Goal: Task Accomplishment & Management: Manage account settings

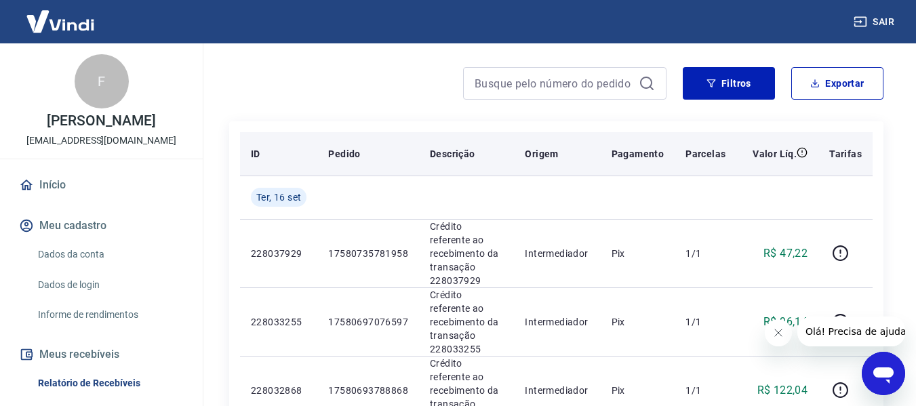
scroll to position [342, 0]
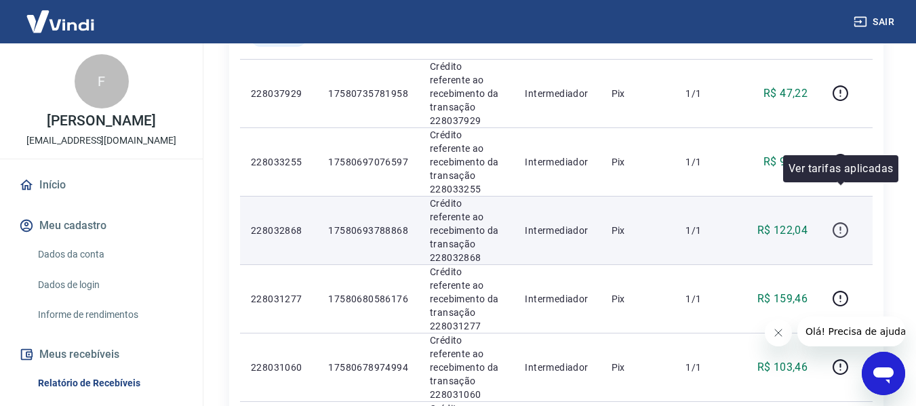
click at [834, 222] on icon "button" at bounding box center [840, 230] width 16 height 16
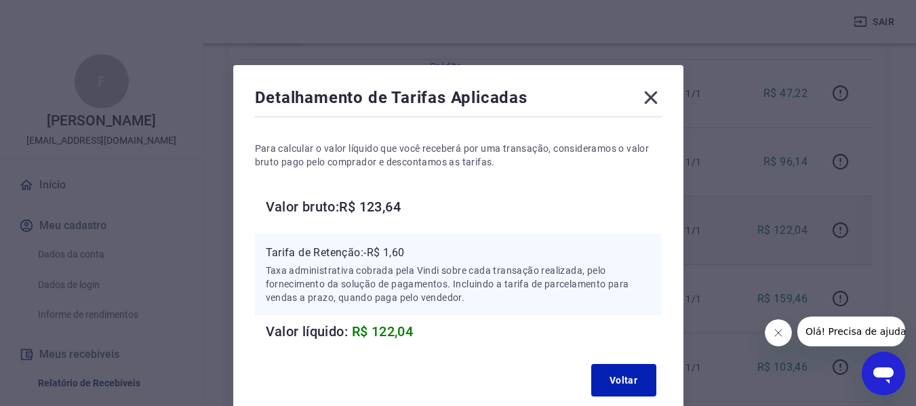
click at [666, 207] on div "Detalhamento de Tarifas Aplicadas Para calcular o valor líquido que você recebe…" at bounding box center [458, 244] width 450 height 359
click at [738, 191] on div "Detalhamento de Tarifas Aplicadas Para calcular o valor líquido que você recebe…" at bounding box center [458, 203] width 916 height 406
click at [649, 95] on icon at bounding box center [651, 98] width 22 height 22
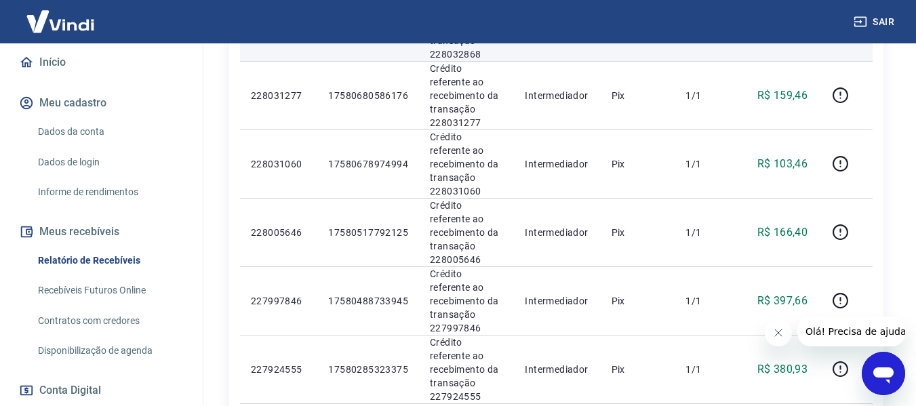
scroll to position [98, 0]
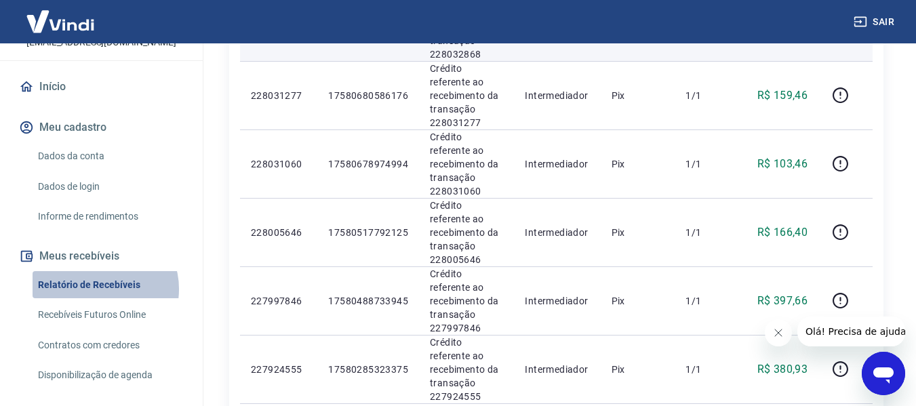
click at [100, 289] on link "Relatório de Recebíveis" at bounding box center [110, 285] width 154 height 28
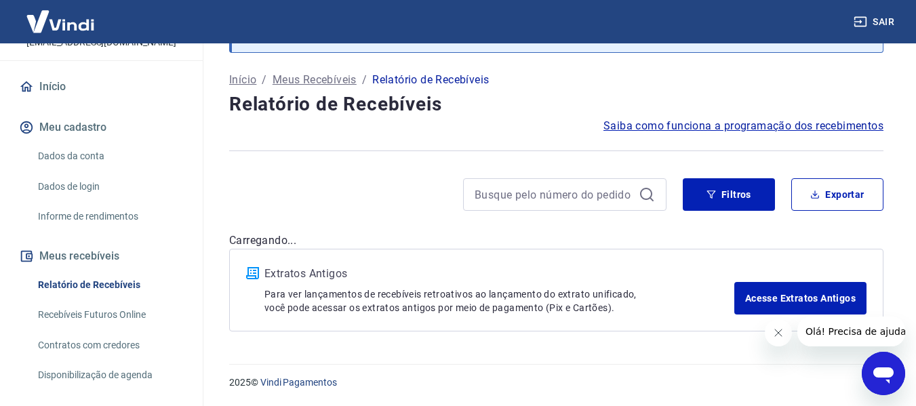
scroll to position [70, 0]
click at [115, 317] on link "Recebíveis Futuros Online" at bounding box center [110, 315] width 154 height 28
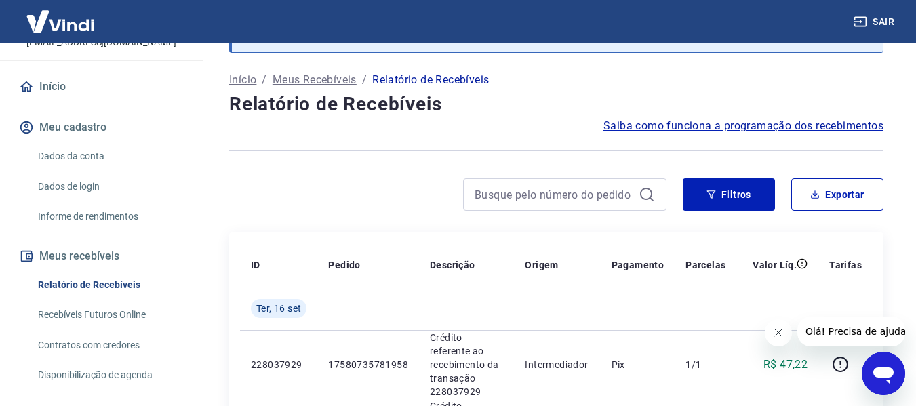
scroll to position [545, 0]
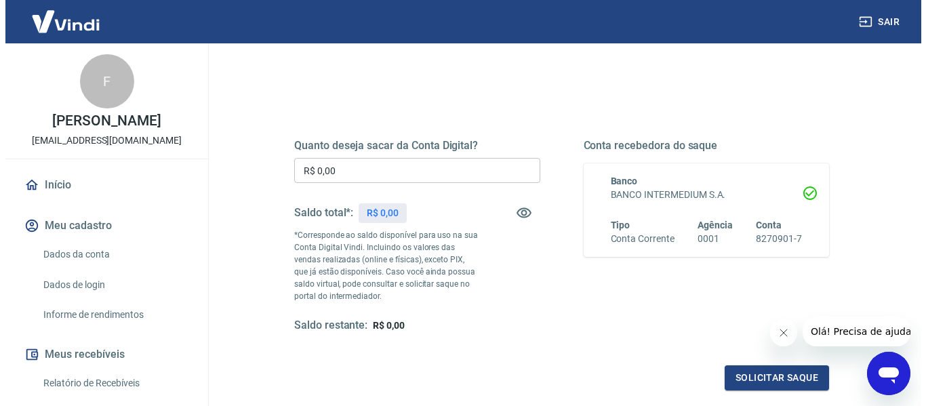
scroll to position [136, 0]
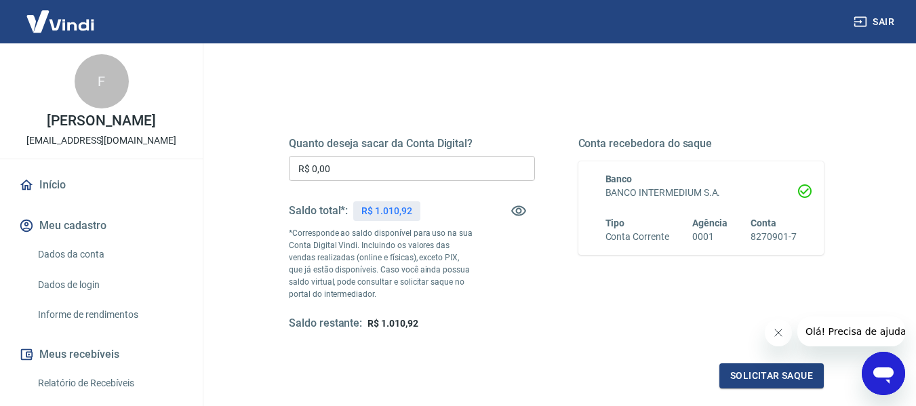
click at [478, 158] on input "R$ 0,00" at bounding box center [412, 168] width 246 height 25
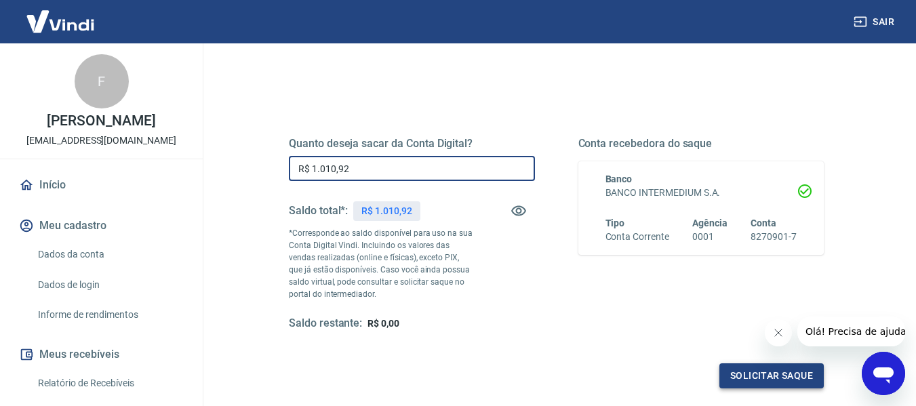
type input "R$ 1.010,92"
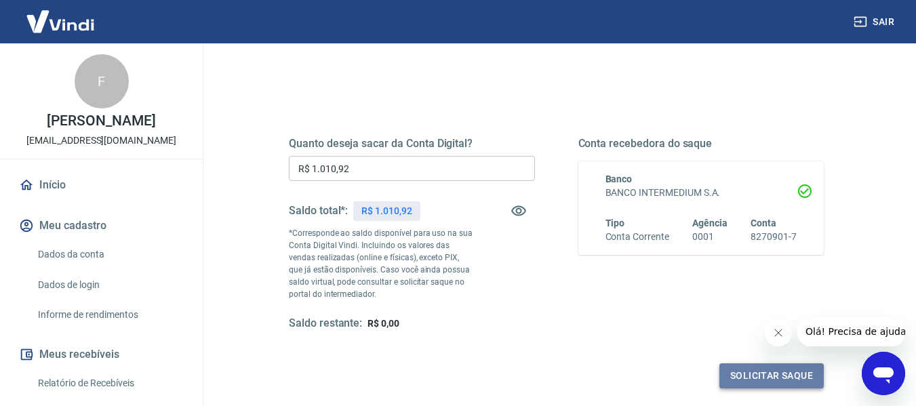
click at [742, 371] on button "Solicitar saque" at bounding box center [771, 375] width 104 height 25
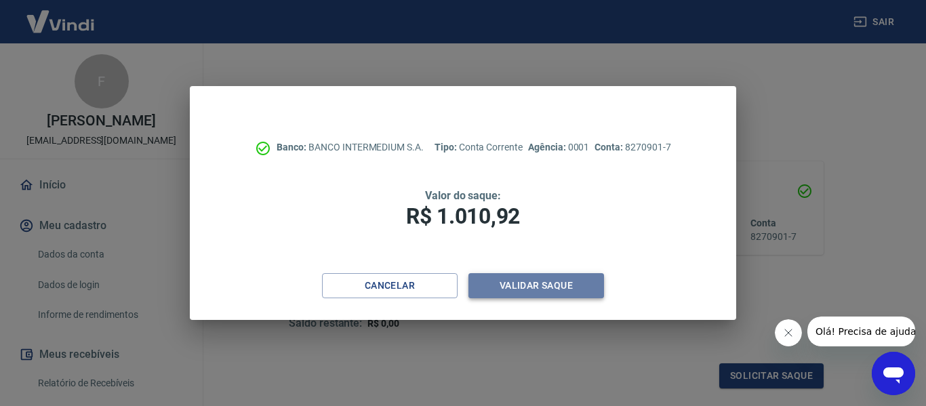
click at [564, 289] on button "Validar saque" at bounding box center [536, 285] width 136 height 25
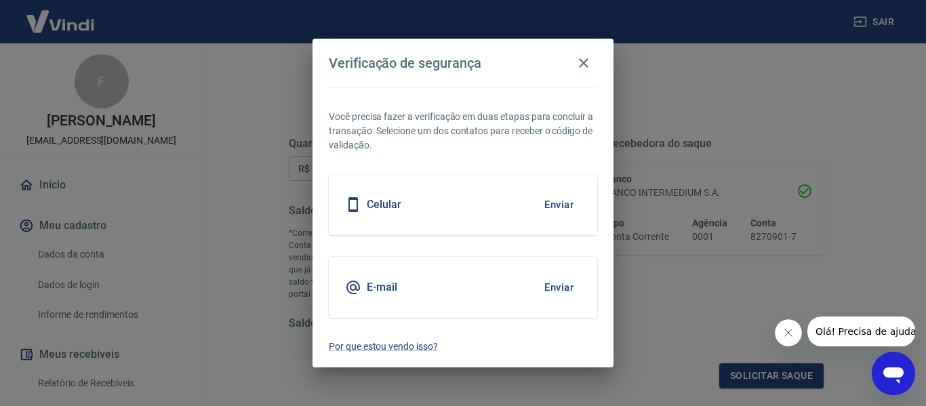
click at [491, 275] on div "E-mail Enviar" at bounding box center [463, 287] width 268 height 61
click at [557, 291] on button "Enviar" at bounding box center [559, 287] width 44 height 28
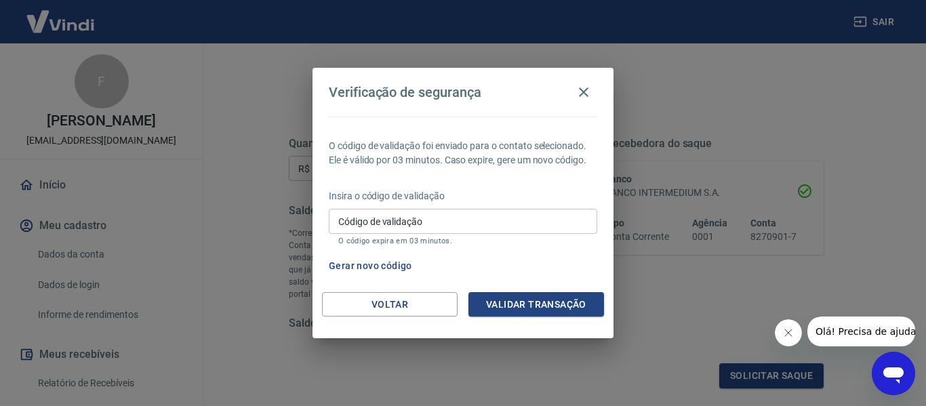
click at [533, 228] on input "Código de validação" at bounding box center [463, 221] width 268 height 25
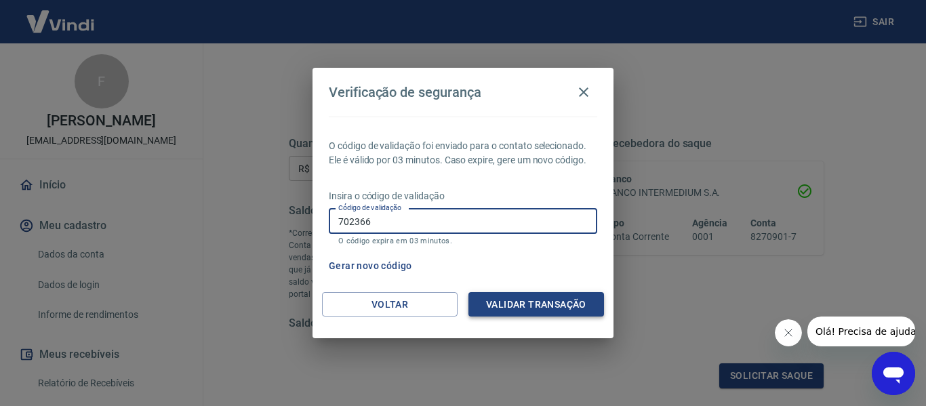
type input "702366"
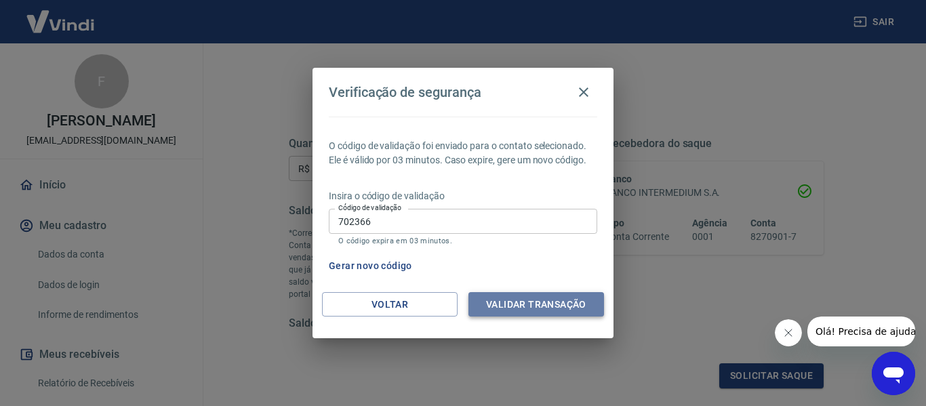
click at [582, 301] on button "Validar transação" at bounding box center [536, 304] width 136 height 25
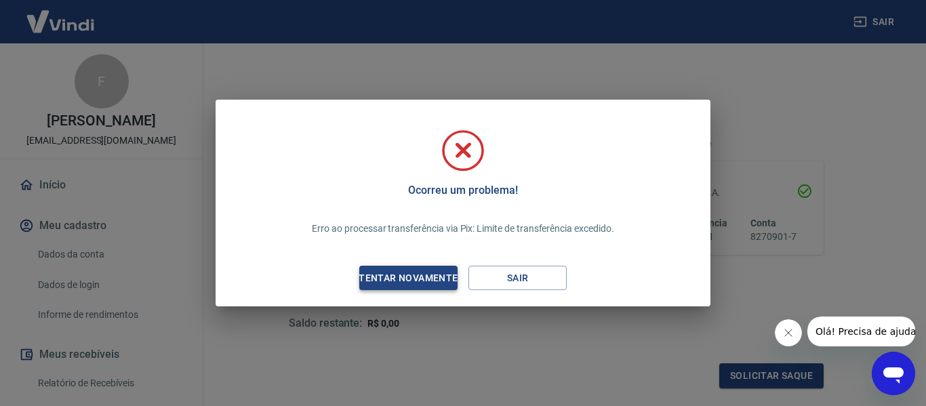
click at [441, 277] on div "Tentar novamente" at bounding box center [407, 278] width 131 height 17
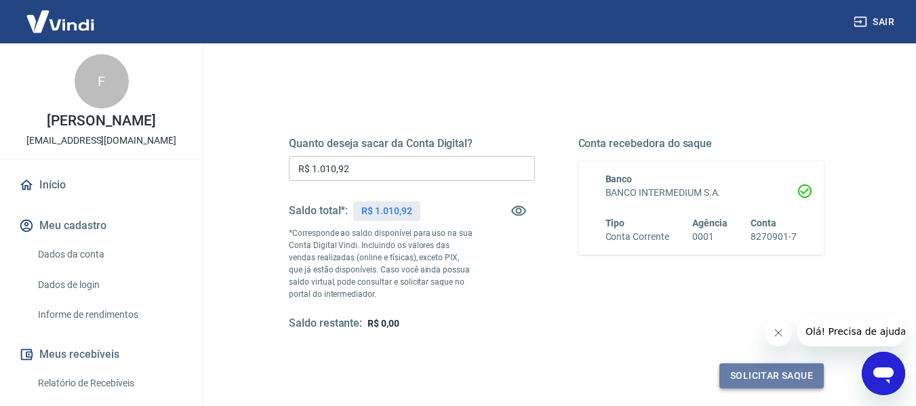
click at [773, 365] on button "Solicitar saque" at bounding box center [771, 375] width 104 height 25
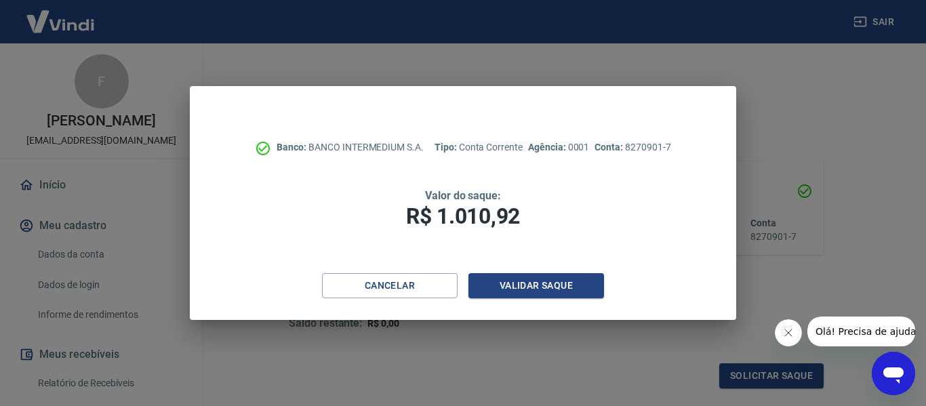
click at [564, 301] on div "Cancelar Validar saque" at bounding box center [463, 296] width 546 height 47
click at [561, 286] on button "Validar saque" at bounding box center [536, 285] width 136 height 25
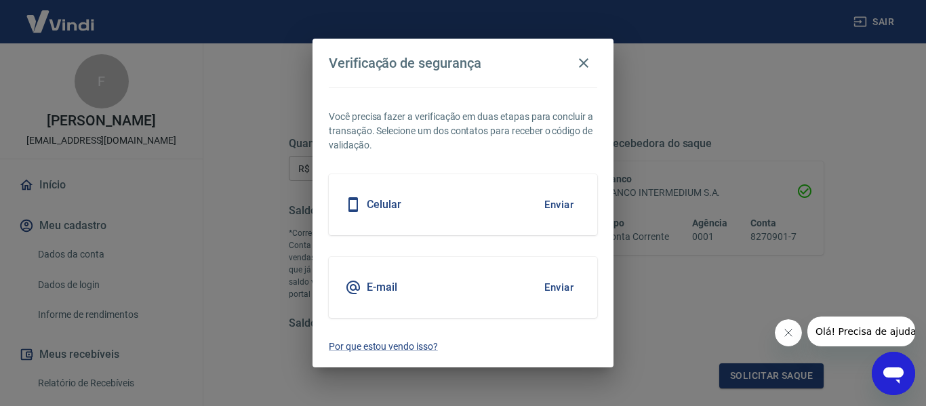
click at [489, 294] on div "E-mail Enviar" at bounding box center [463, 287] width 268 height 61
click at [573, 287] on button "Enviar" at bounding box center [559, 287] width 44 height 28
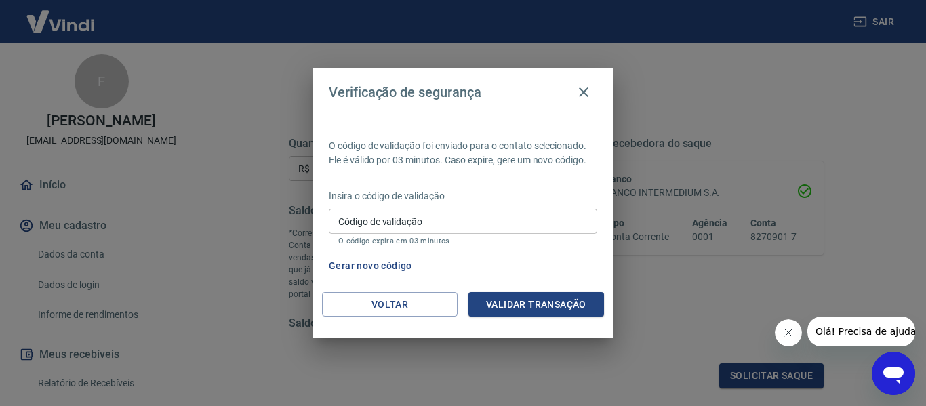
click at [508, 229] on input "Código de validação" at bounding box center [463, 221] width 268 height 25
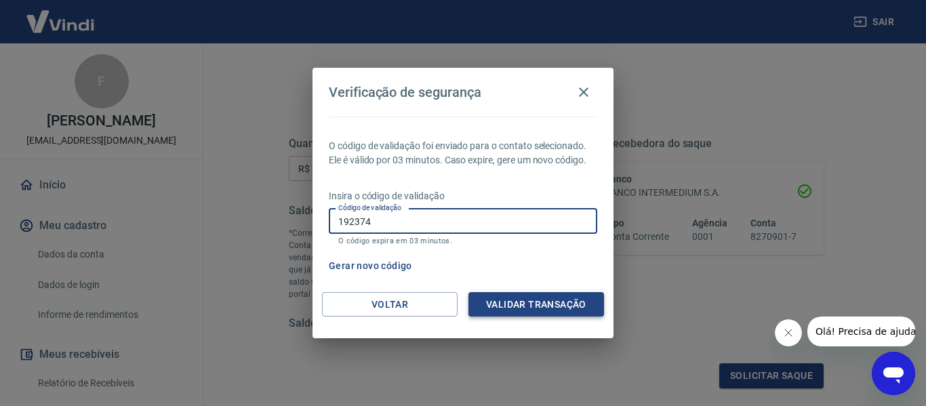
type input "192374"
click at [537, 298] on button "Validar transação" at bounding box center [536, 304] width 136 height 25
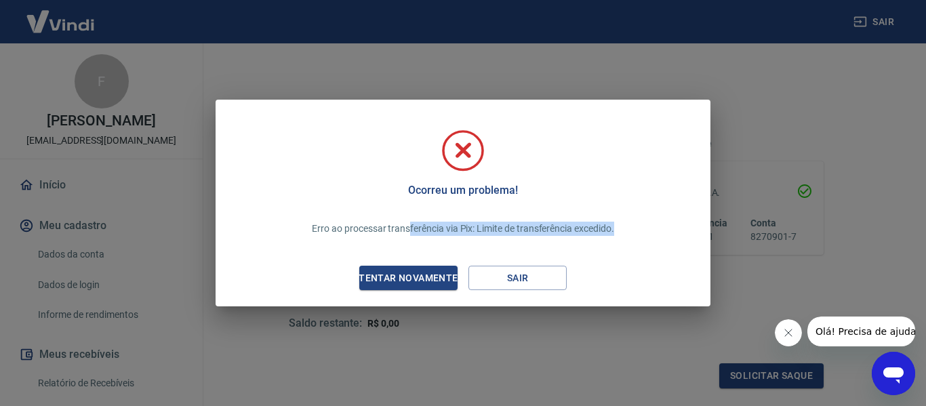
drag, startPoint x: 411, startPoint y: 226, endPoint x: 632, endPoint y: 203, distance: 222.8
click at [618, 226] on div "Erro ao processar transferência via Pix: Limite de transferência excedido." at bounding box center [463, 228] width 334 height 41
